Goal: Transaction & Acquisition: Purchase product/service

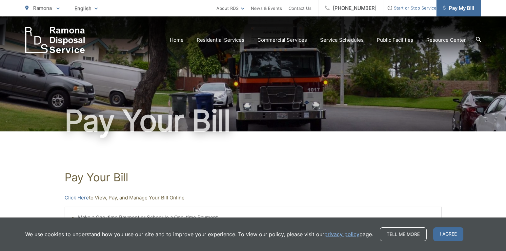
click at [463, 11] on span "Pay My Bill" at bounding box center [458, 8] width 31 height 8
